Goal: Task Accomplishment & Management: Use online tool/utility

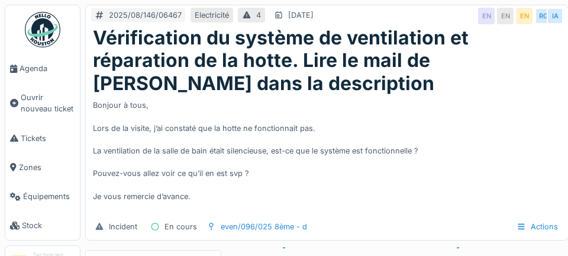
scroll to position [46, 0]
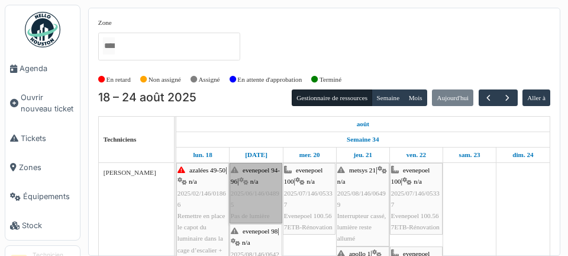
click at [272, 218] on link "evenepoel 94-96 | n/a 2025/06/146/04895 Pas de lumière" at bounding box center [256, 193] width 53 height 60
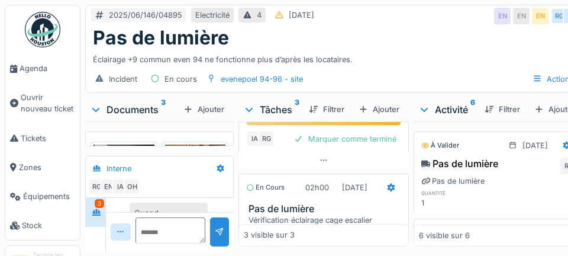
scroll to position [233, 0]
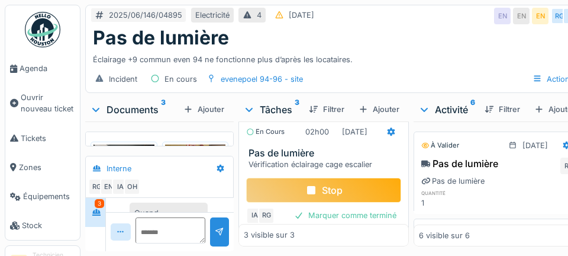
click at [341, 202] on div "Stop" at bounding box center [323, 190] width 155 height 25
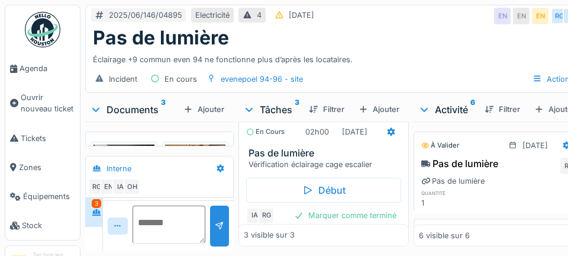
click at [168, 243] on textarea at bounding box center [169, 224] width 73 height 38
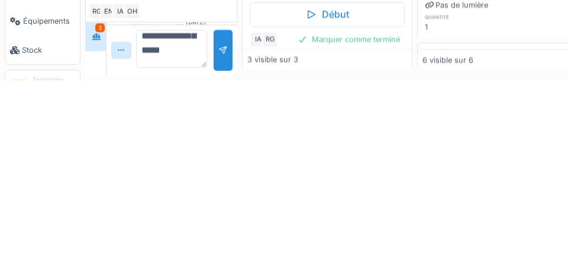
scroll to position [113, 0]
type textarea "**********"
click at [221, 233] on div at bounding box center [223, 225] width 19 height 41
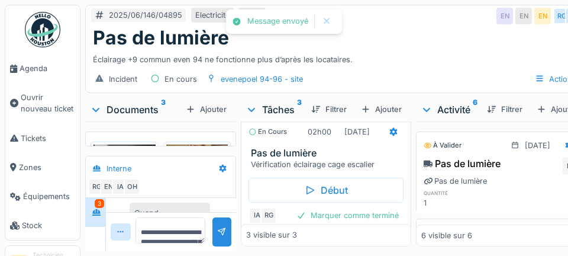
scroll to position [551, 0]
click at [56, 72] on span "Agenda" at bounding box center [48, 68] width 56 height 11
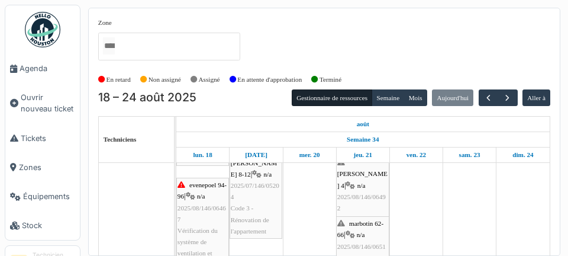
scroll to position [259, 0]
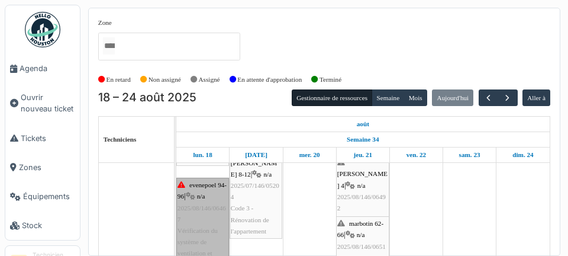
click at [211, 218] on link "evenepoel 94-96 | n/a 2025/08/146/06467 Vérification du système de ventilation …" at bounding box center [202, 253] width 53 height 151
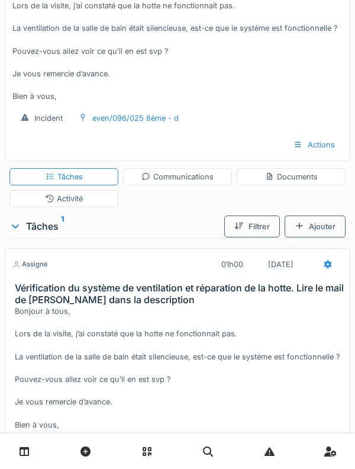
scroll to position [218, 0]
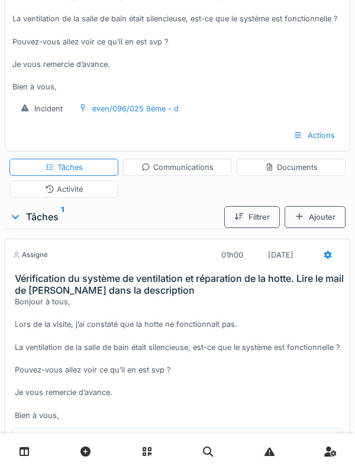
click at [192, 255] on div "Début" at bounding box center [177, 440] width 330 height 25
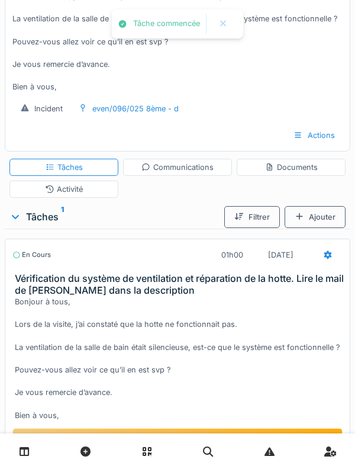
click at [330, 249] on div at bounding box center [327, 254] width 9 height 11
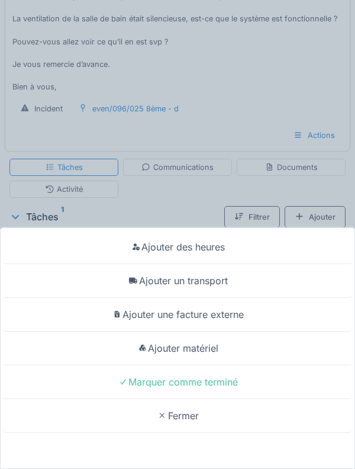
click at [221, 255] on div "Ajouter un transport" at bounding box center [177, 281] width 349 height 34
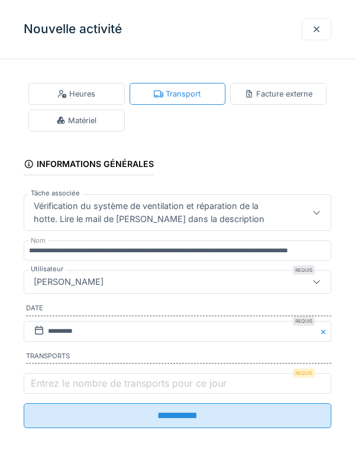
click at [54, 255] on label "Entrez le nombre de transports pour ce jour" at bounding box center [128, 383] width 201 height 14
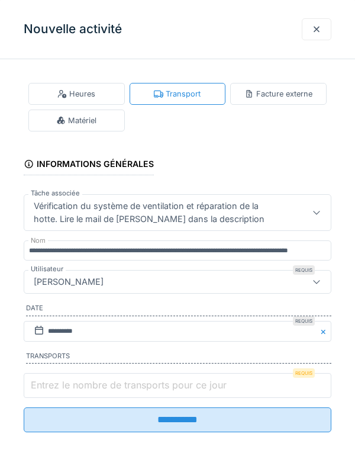
click at [54, 255] on input "Entrez le nombre de transports pour ce jour" at bounding box center [178, 385] width 308 height 25
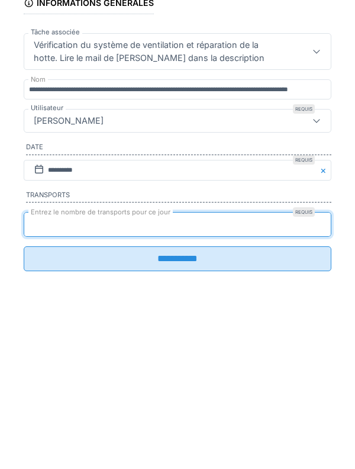
type input "*"
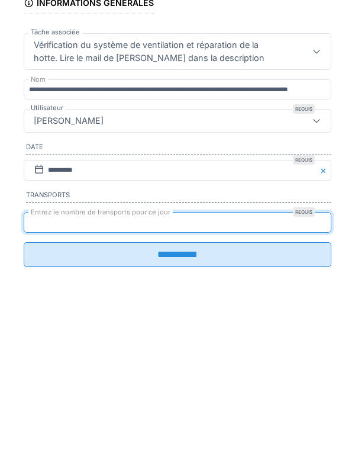
click at [166, 255] on input "**********" at bounding box center [178, 415] width 308 height 25
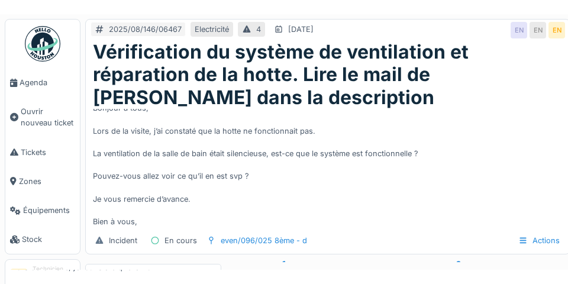
scroll to position [46, 0]
